Goal: Navigation & Orientation: Find specific page/section

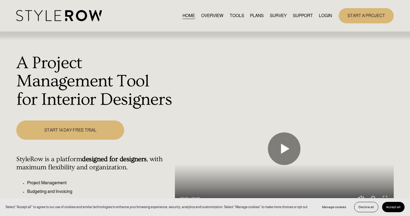
click at [320, 15] on link "LOGIN" at bounding box center [325, 15] width 13 height 7
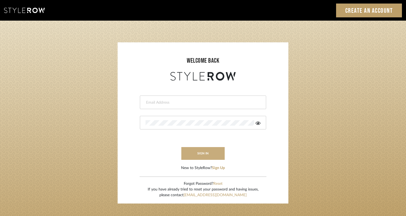
type input "rayeinteriordesign@gmail.com"
click at [211, 154] on button "sign in" at bounding box center [202, 153] width 43 height 13
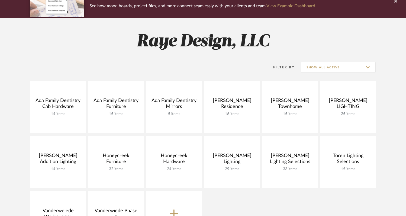
scroll to position [54, 0]
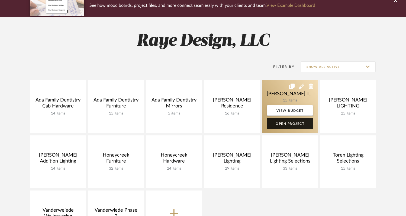
click at [288, 125] on link "Open Project" at bounding box center [290, 123] width 47 height 11
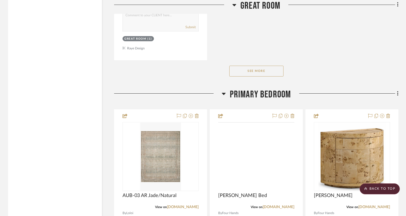
scroll to position [1359, 0]
